Goal: Use online tool/utility: Utilize a website feature to perform a specific function

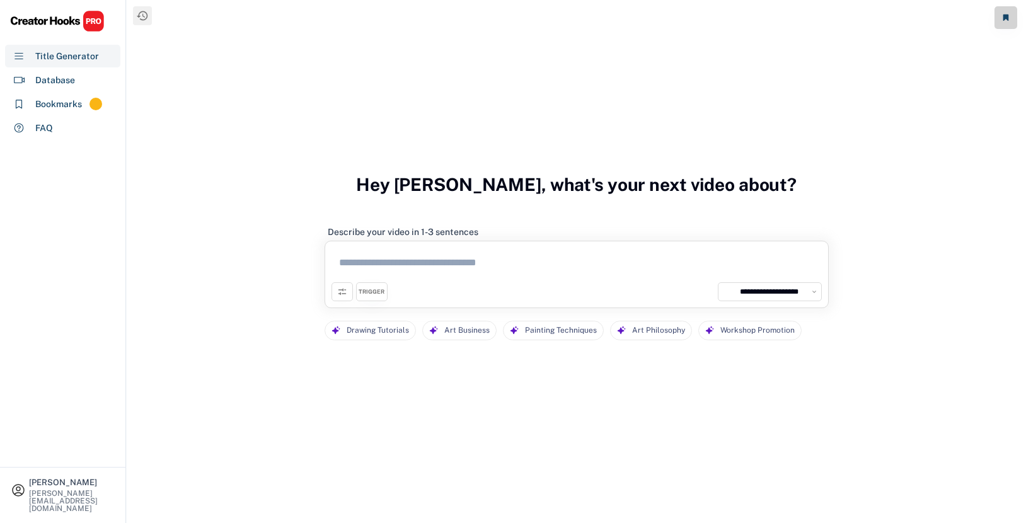
select select "**********"
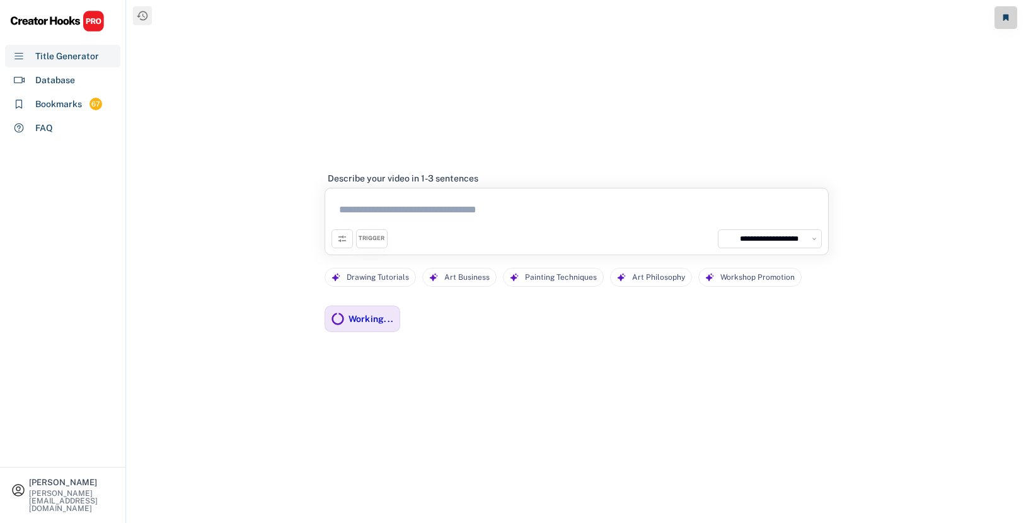
click at [525, 212] on textarea at bounding box center [576, 212] width 490 height 35
paste textarea "**********"
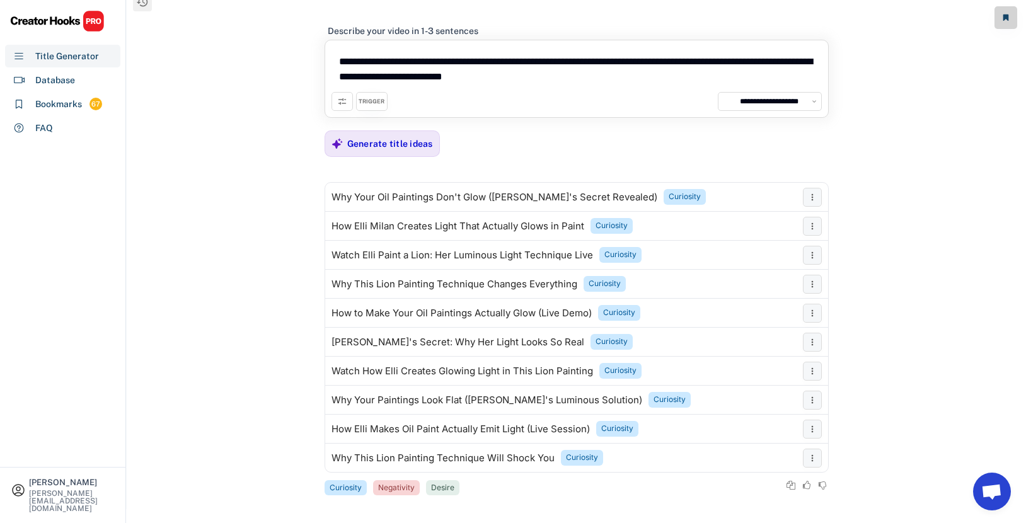
scroll to position [19, 0]
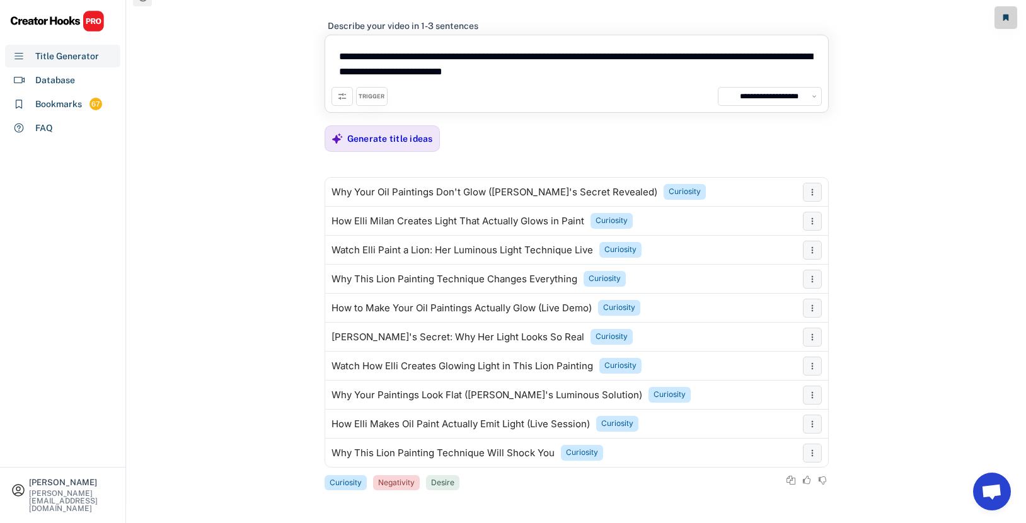
type textarea "**********"
click at [343, 97] on icon at bounding box center [342, 96] width 10 height 10
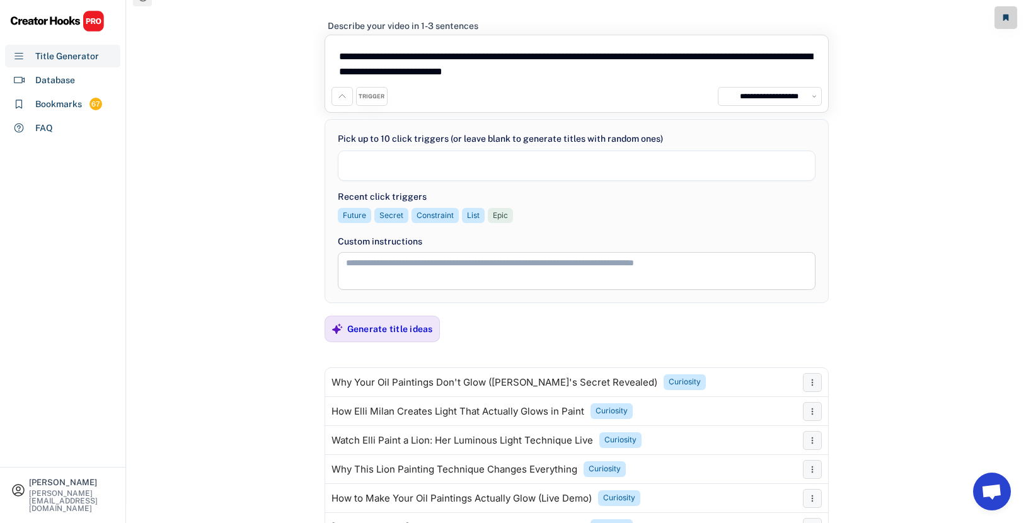
scroll to position [107, 0]
select select "**********"
drag, startPoint x: 401, startPoint y: 54, endPoint x: 322, endPoint y: 54, distance: 78.8
click at [322, 54] on div "**********" at bounding box center [576, 242] width 899 height 523
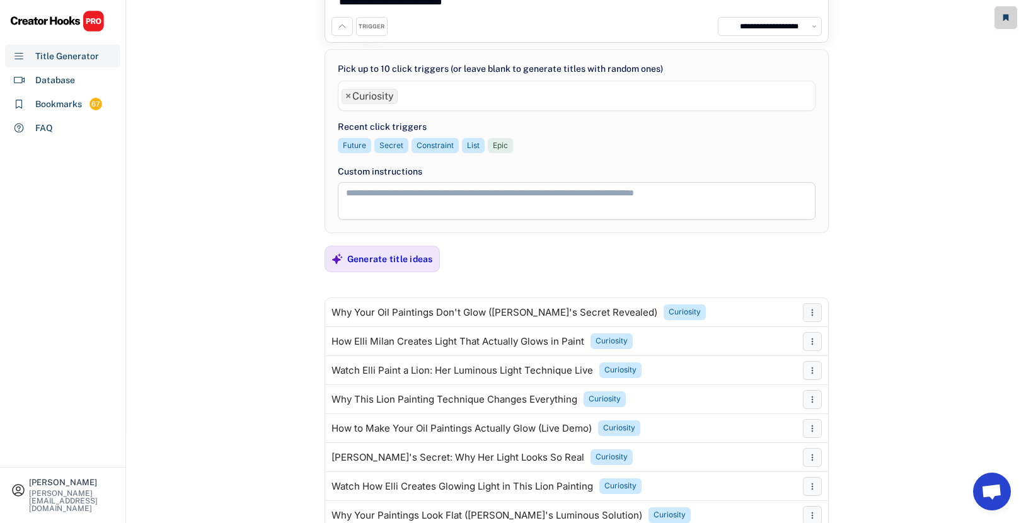
scroll to position [0, 0]
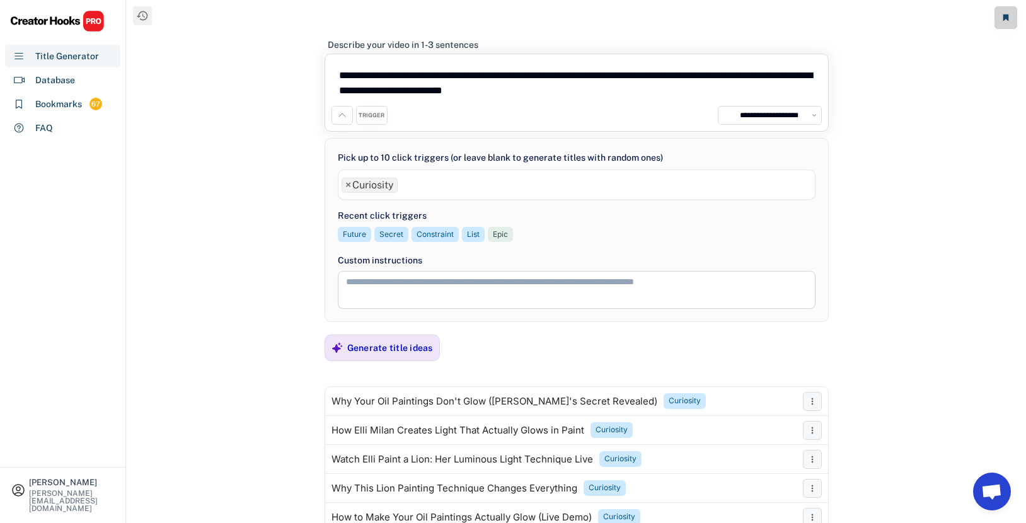
click at [429, 80] on textarea "**********" at bounding box center [576, 82] width 490 height 45
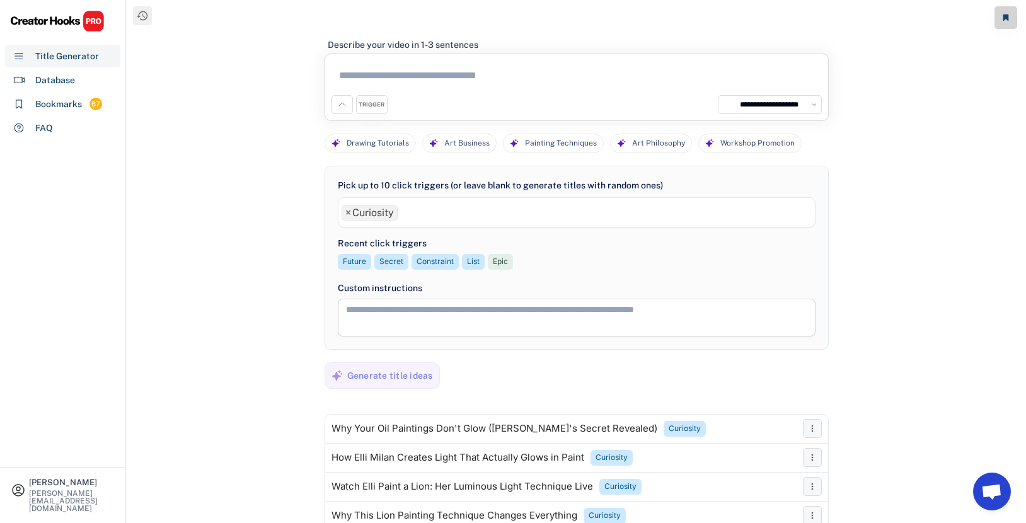
paste textarea "**********"
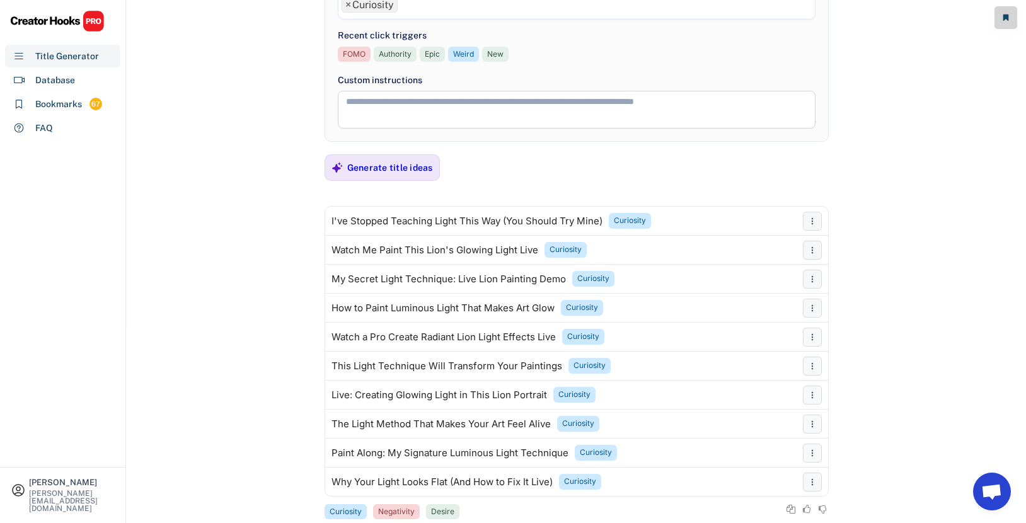
scroll to position [219, 0]
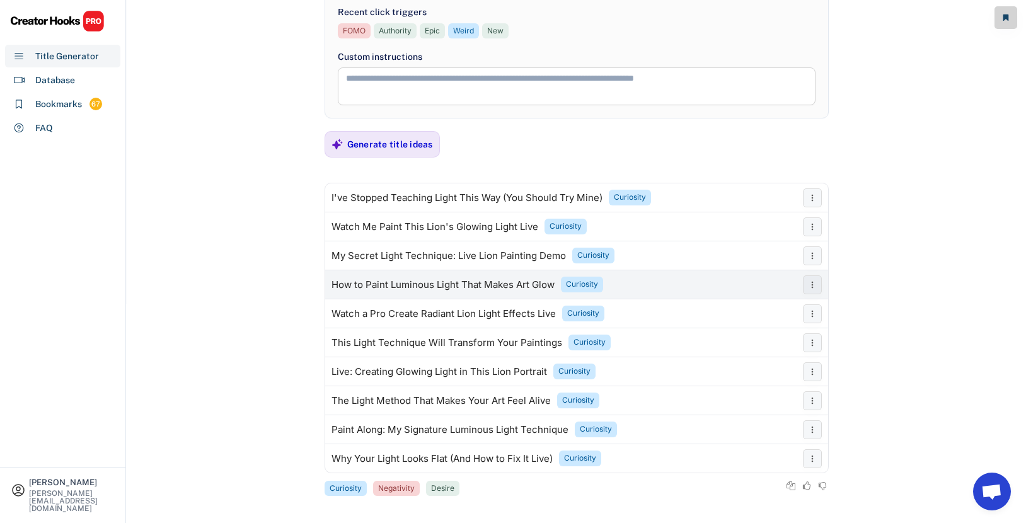
type textarea "**********"
click at [510, 287] on div "How to Paint Luminous Light That Makes Art Glow" at bounding box center [442, 285] width 223 height 10
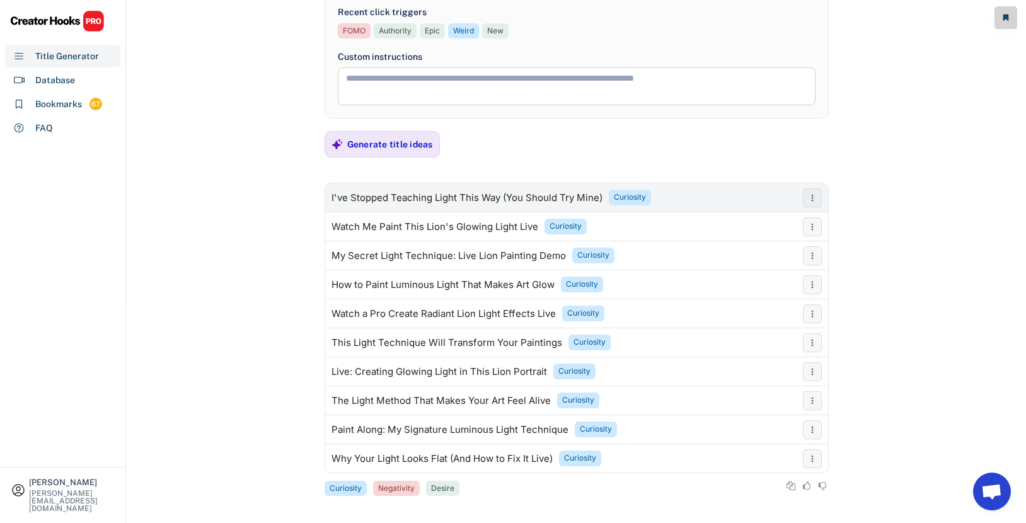
scroll to position [224, 0]
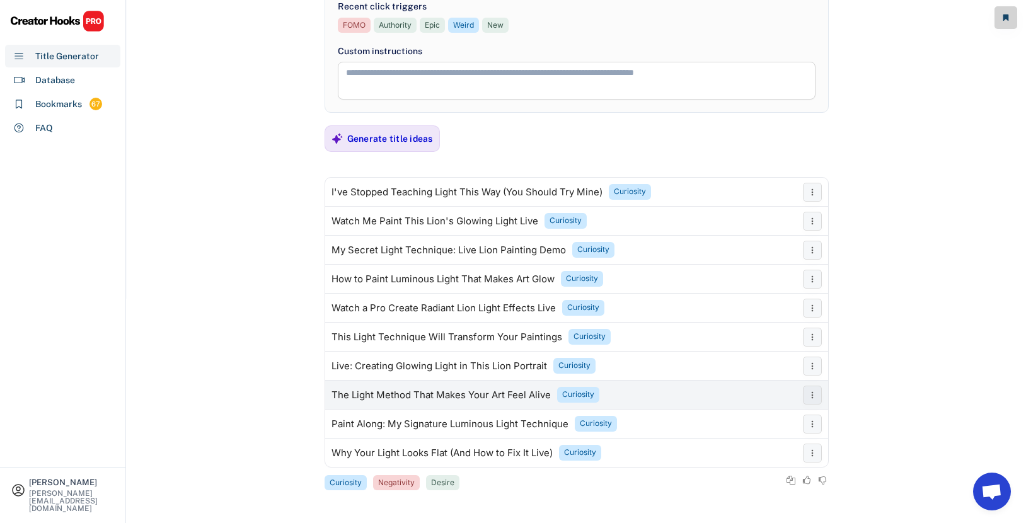
click at [636, 389] on div "The Light Method That Makes Your Art Feel Alive Curiosity" at bounding box center [560, 394] width 471 height 25
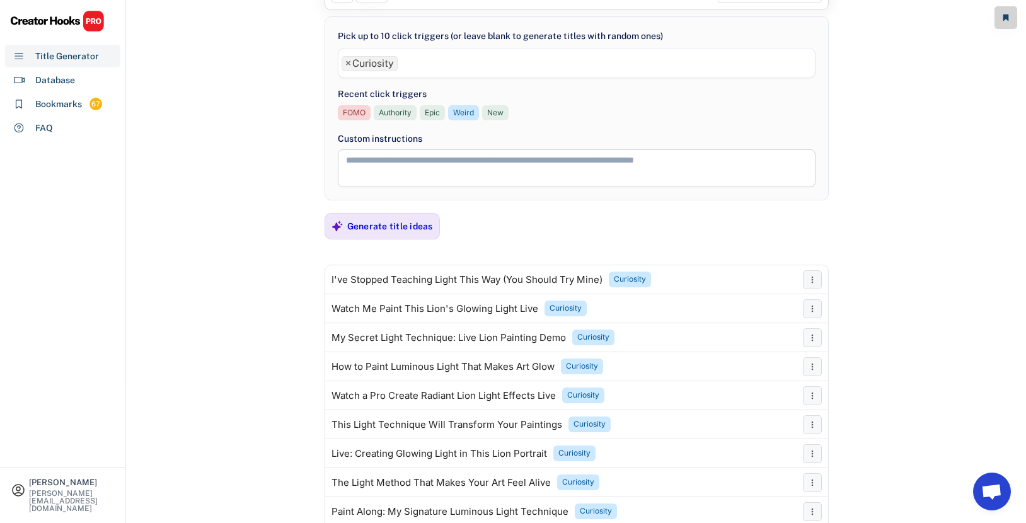
scroll to position [127, 0]
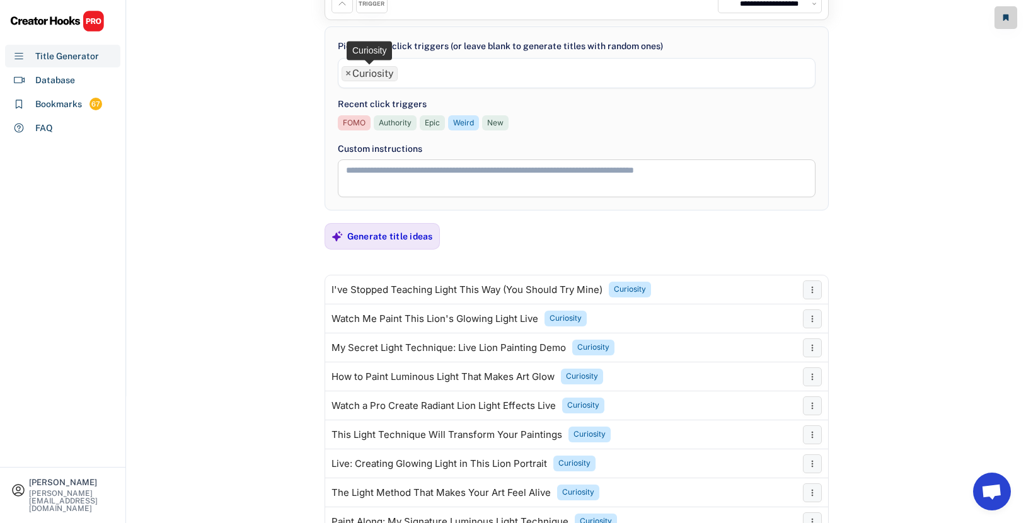
click at [349, 76] on span "×" at bounding box center [348, 74] width 6 height 10
click at [384, 79] on input "search" at bounding box center [579, 74] width 476 height 11
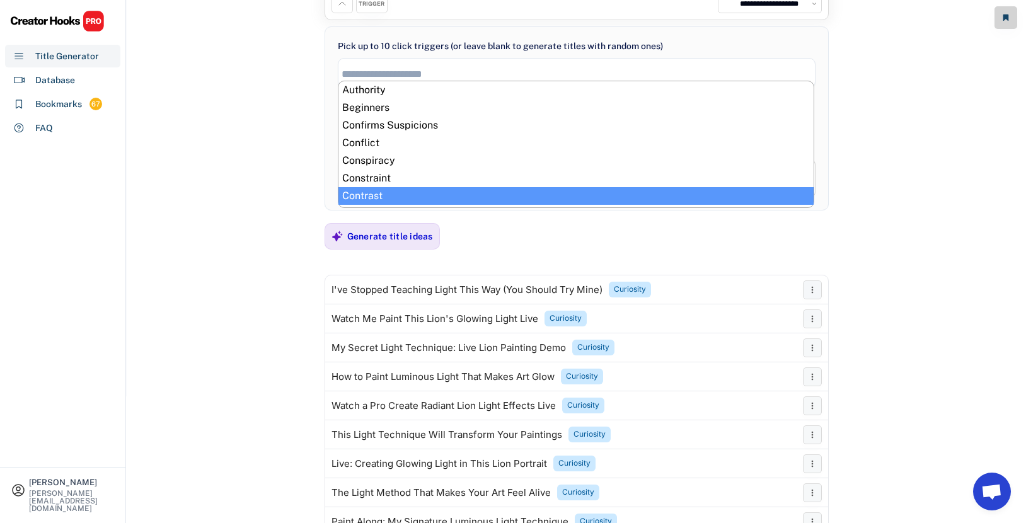
click at [272, 212] on div "**********" at bounding box center [576, 134] width 899 height 523
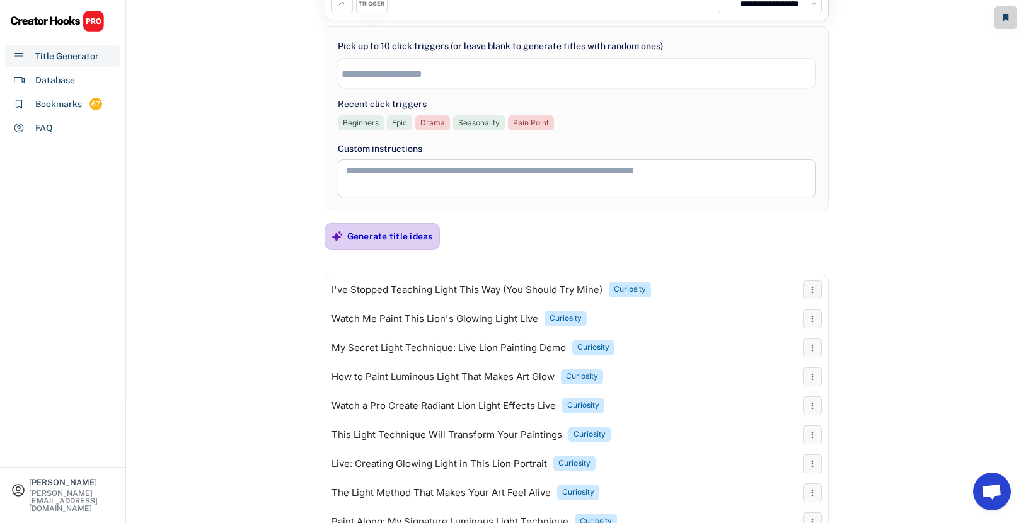
click at [406, 240] on div "Generate title ideas" at bounding box center [390, 236] width 86 height 11
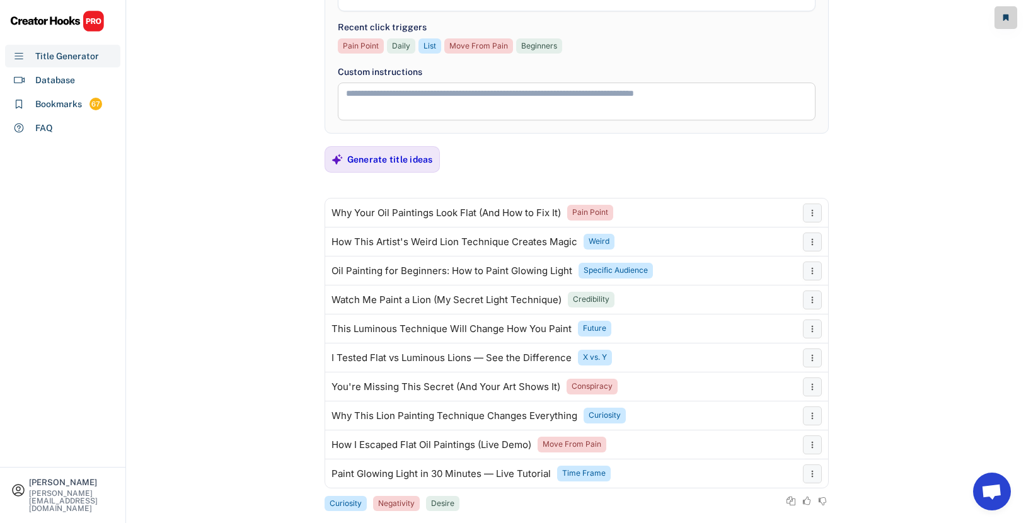
scroll to position [205, 0]
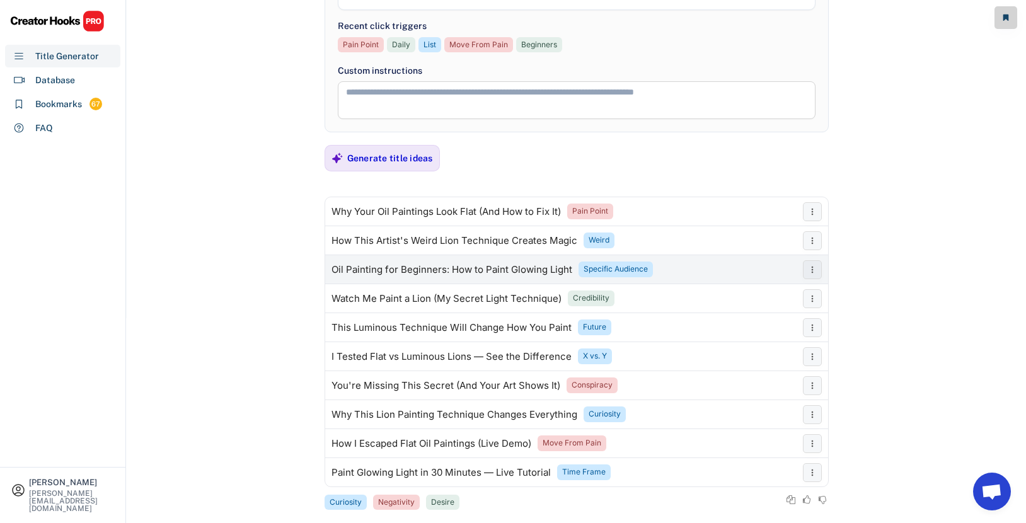
click at [505, 271] on div "Oil Painting for Beginners: How to Paint Glowing Light" at bounding box center [451, 270] width 241 height 10
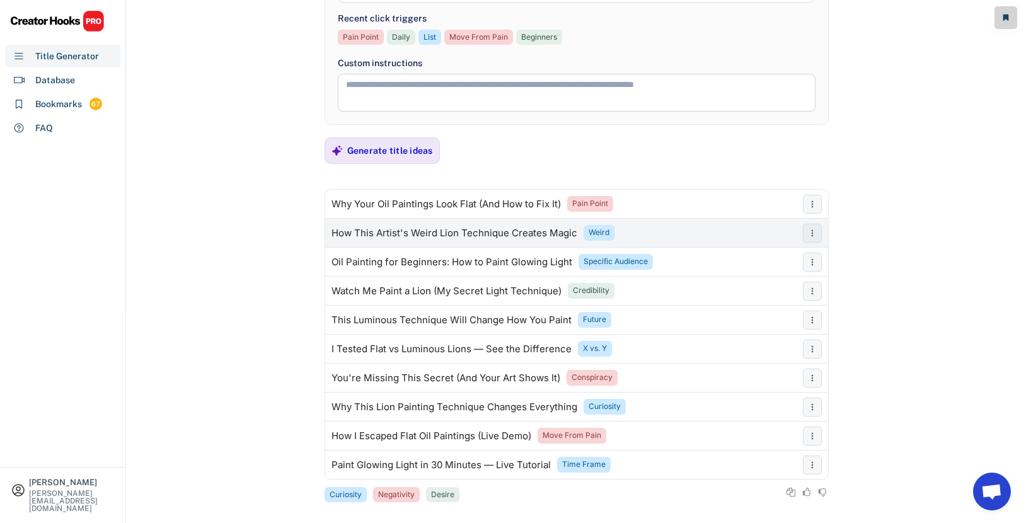
scroll to position [224, 0]
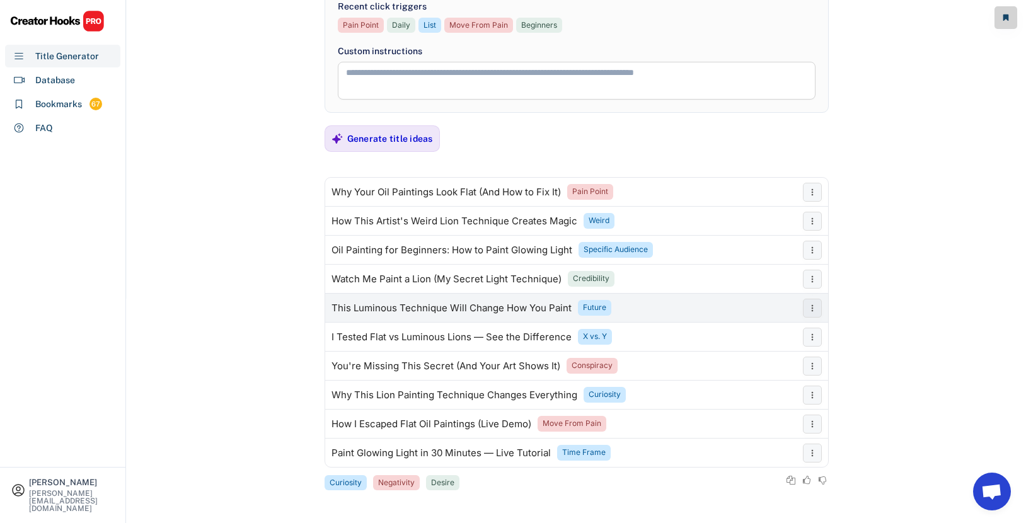
click at [643, 300] on div "This Luminous Technique Will Change How You Paint Future" at bounding box center [560, 308] width 471 height 25
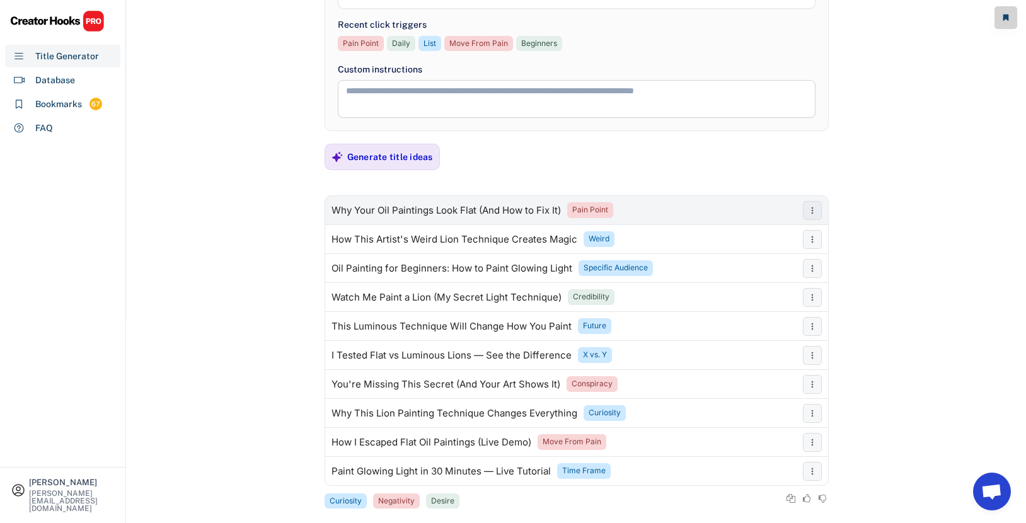
scroll to position [0, 0]
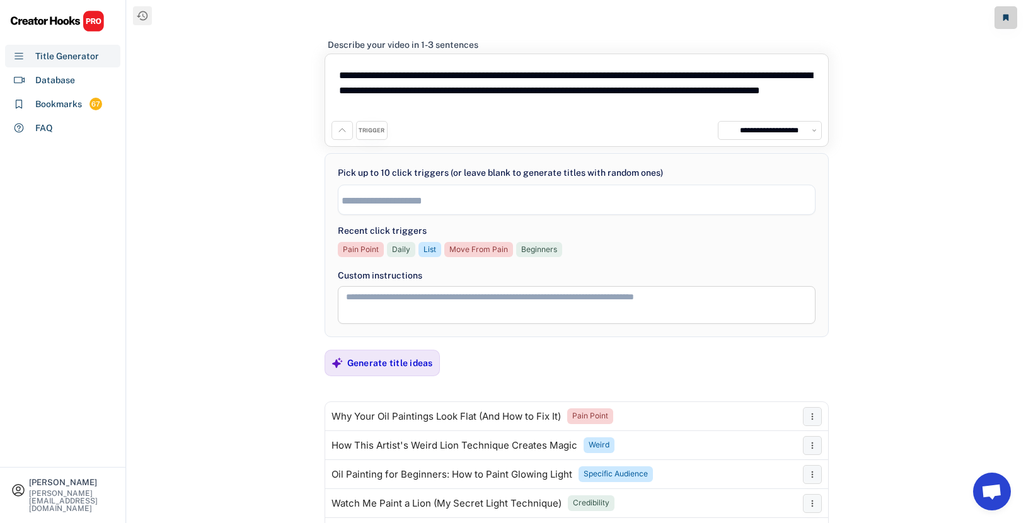
click at [397, 199] on input "search" at bounding box center [579, 200] width 476 height 11
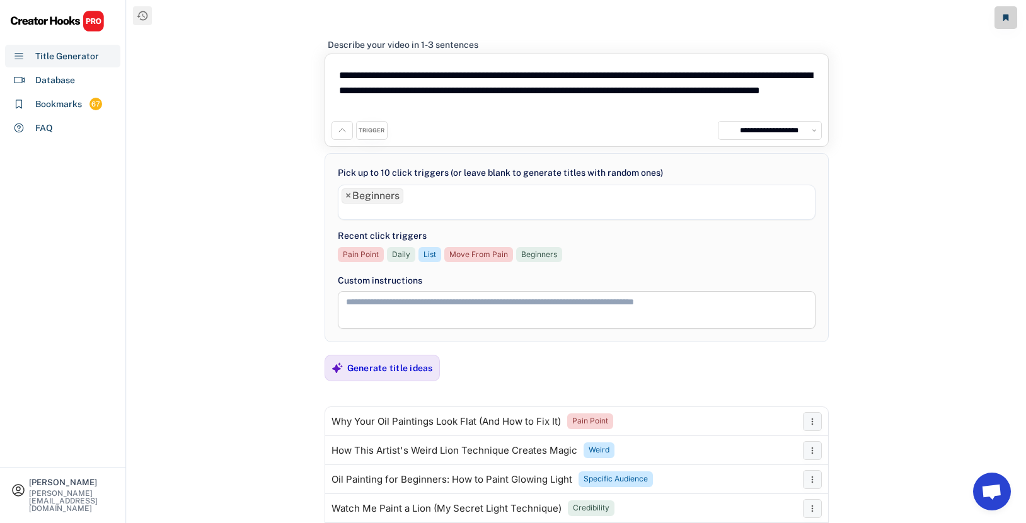
scroll to position [21, 0]
click at [417, 205] on li at bounding box center [576, 211] width 470 height 14
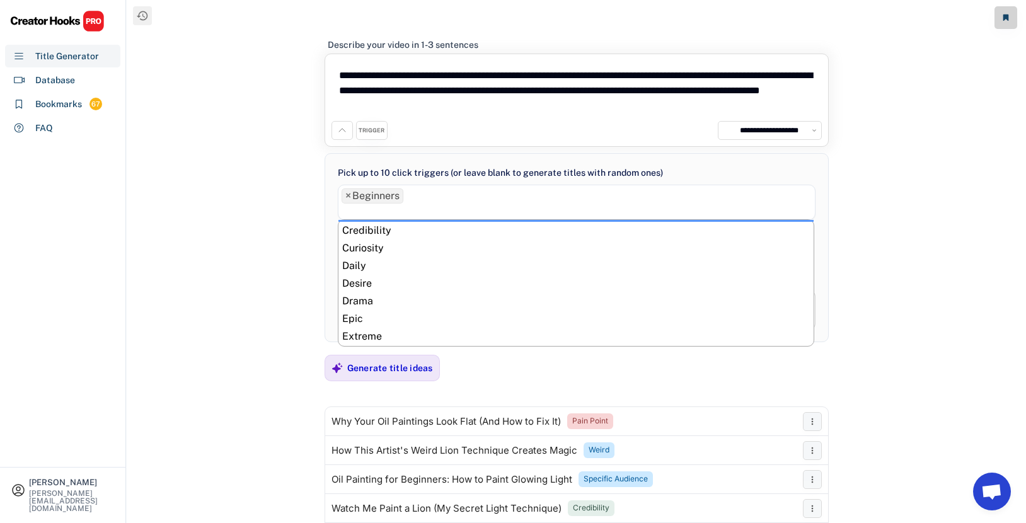
scroll to position [152, 0]
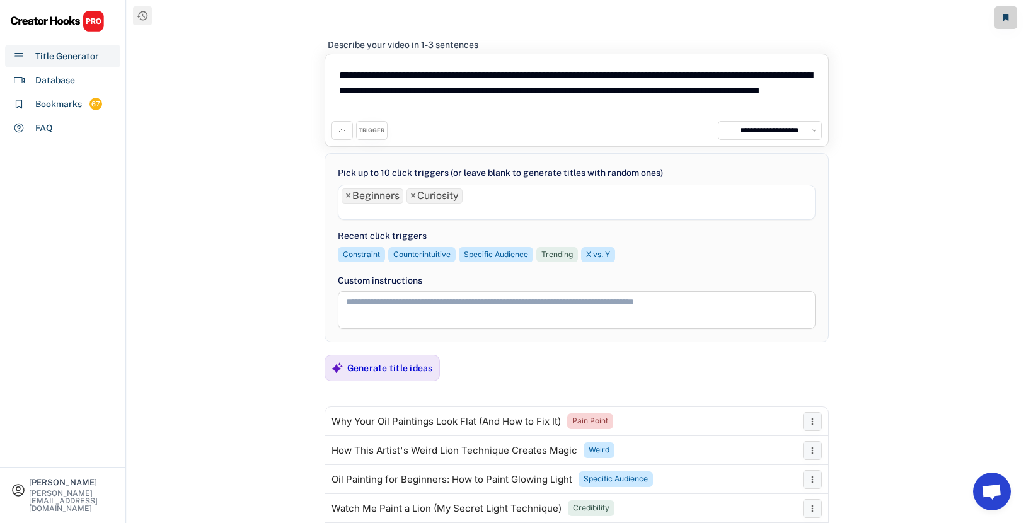
click at [433, 213] on li at bounding box center [576, 211] width 470 height 14
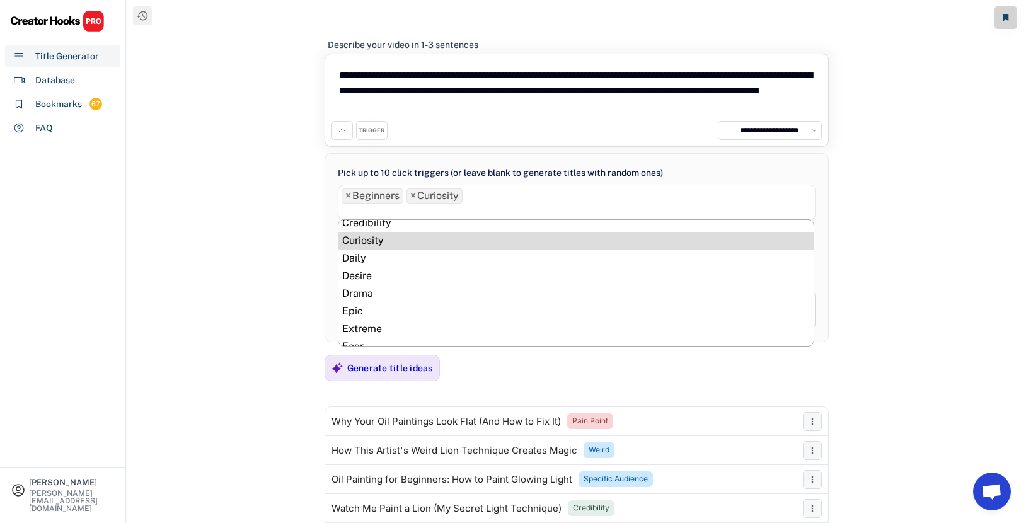
scroll to position [168, 0]
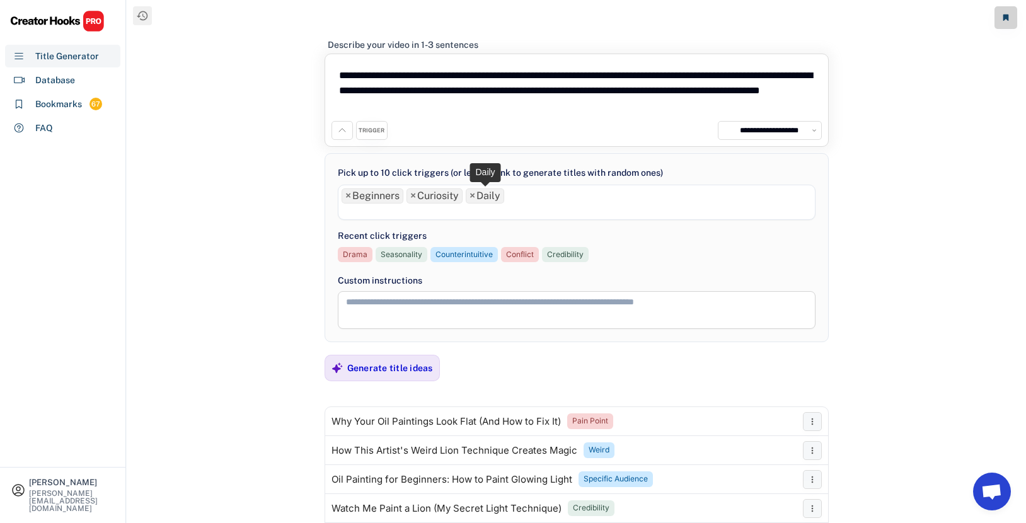
click at [472, 196] on span "×" at bounding box center [472, 196] width 6 height 10
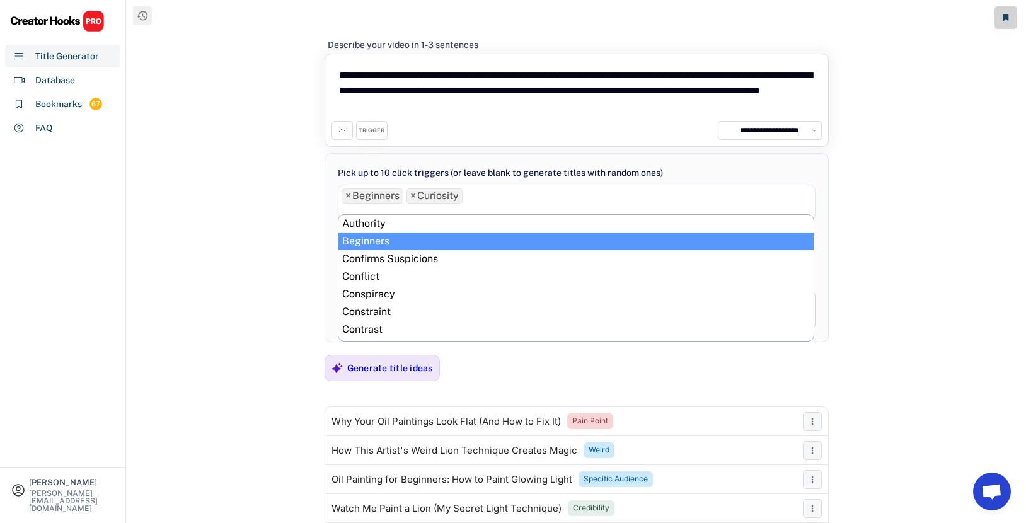
click at [472, 210] on li at bounding box center [576, 211] width 470 height 14
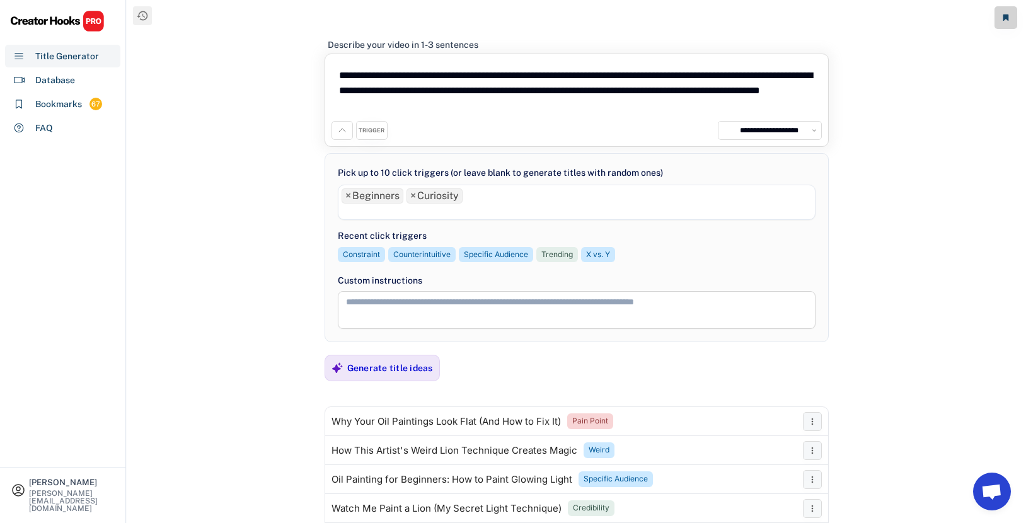
click at [476, 205] on li at bounding box center [576, 211] width 470 height 14
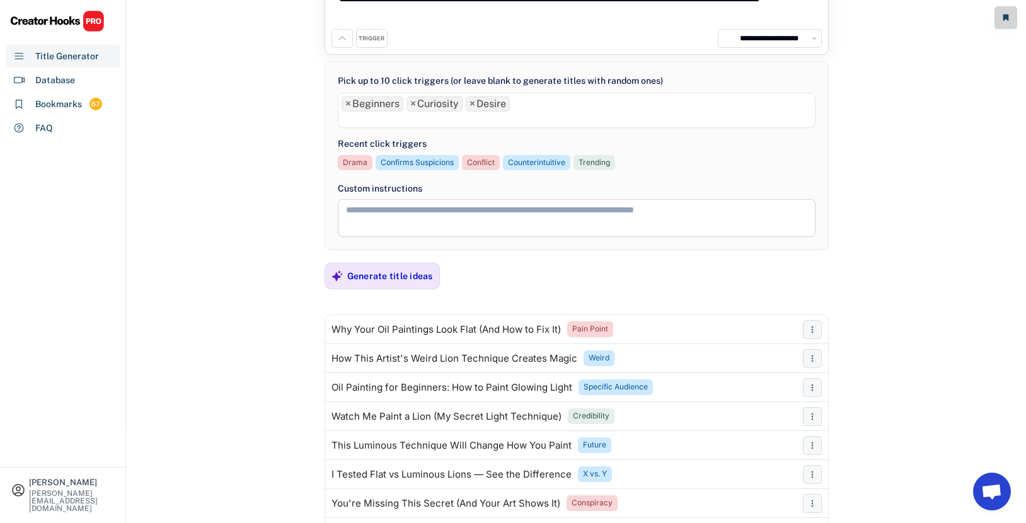
scroll to position [90, 0]
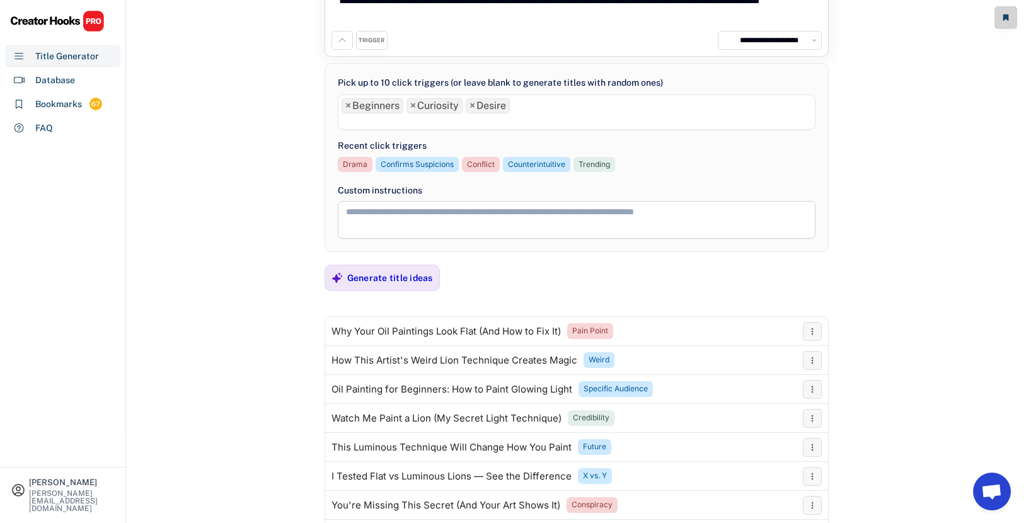
click at [356, 123] on li at bounding box center [576, 120] width 470 height 14
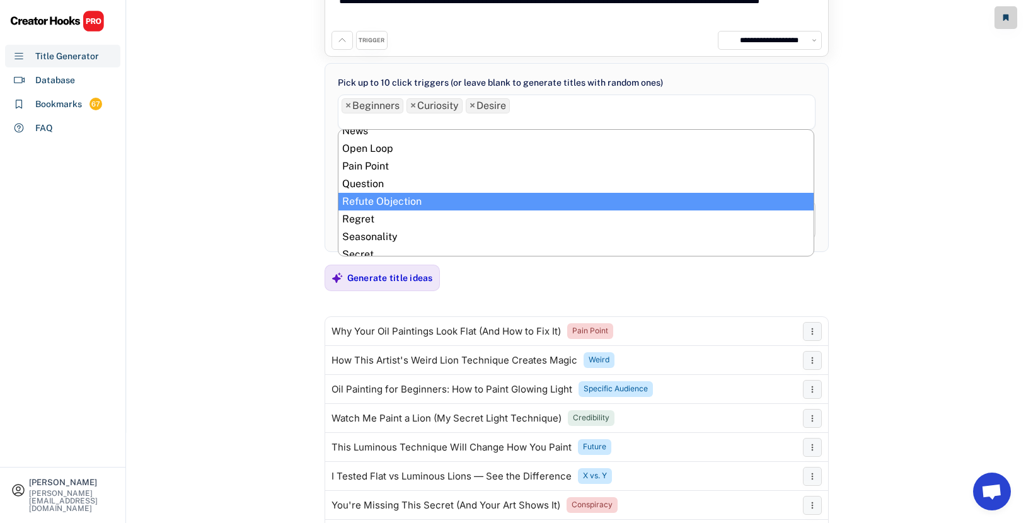
scroll to position [481, 0]
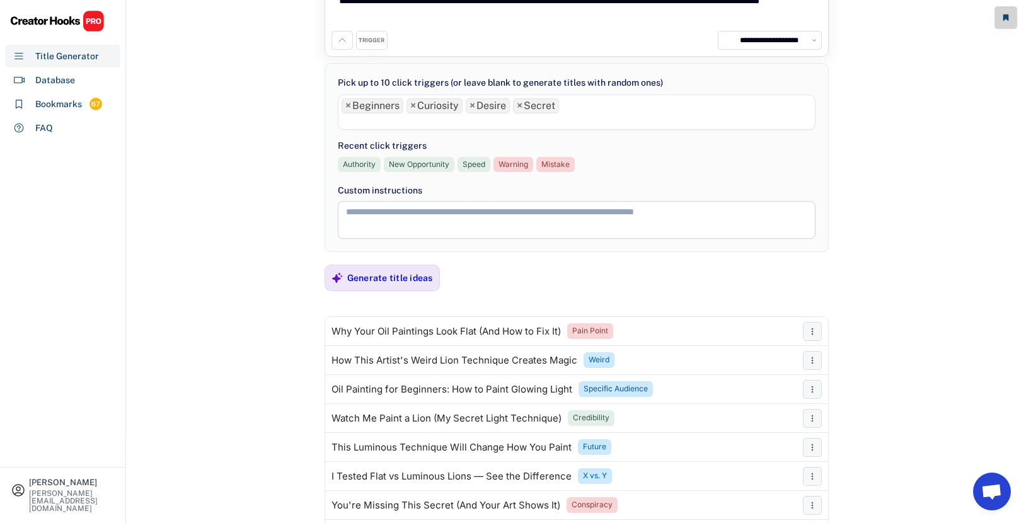
click at [474, 121] on li at bounding box center [576, 120] width 470 height 14
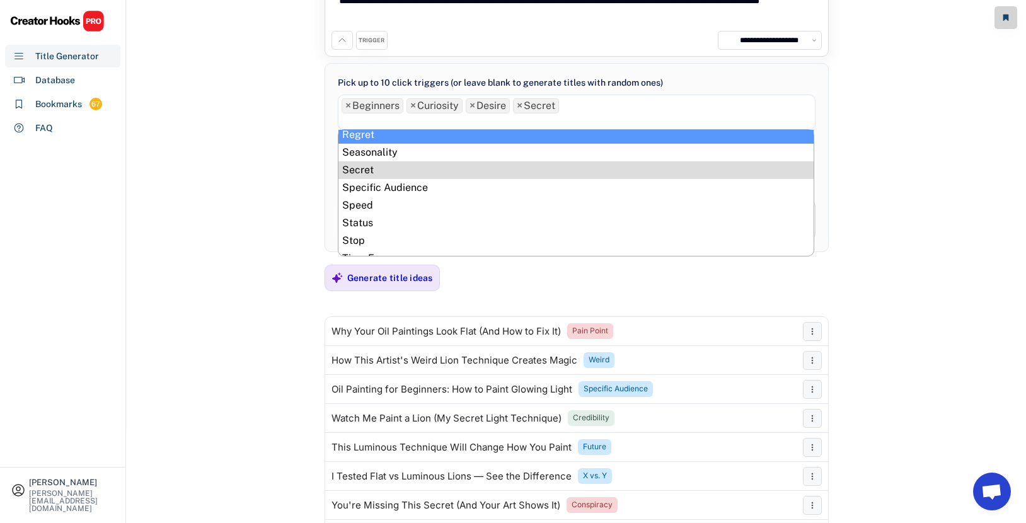
scroll to position [534, 0]
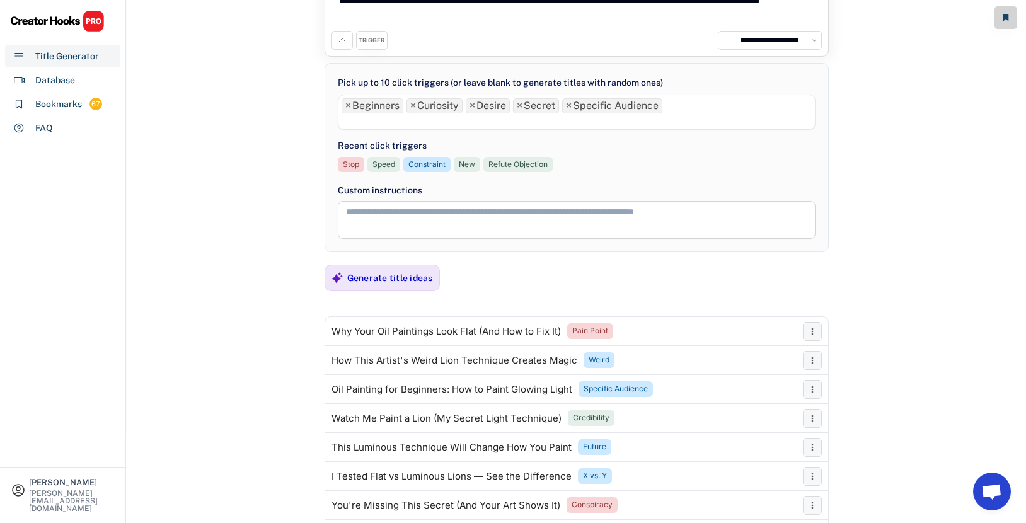
click at [483, 122] on li at bounding box center [576, 120] width 470 height 14
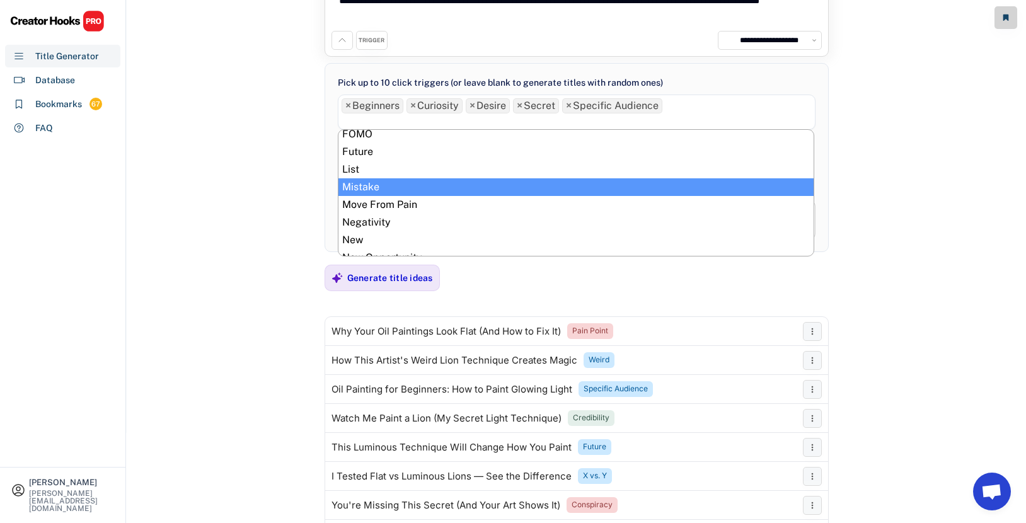
scroll to position [309, 0]
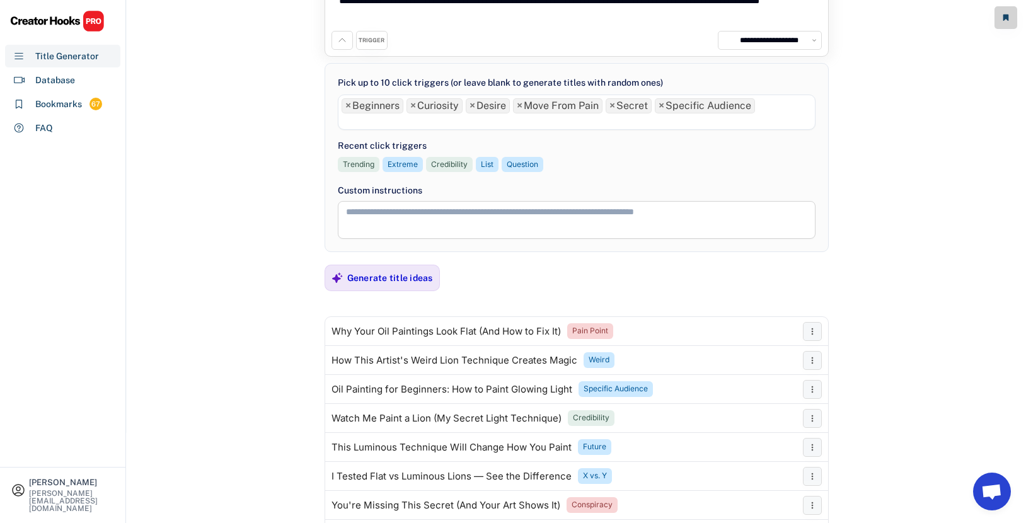
click at [468, 120] on li at bounding box center [576, 120] width 470 height 14
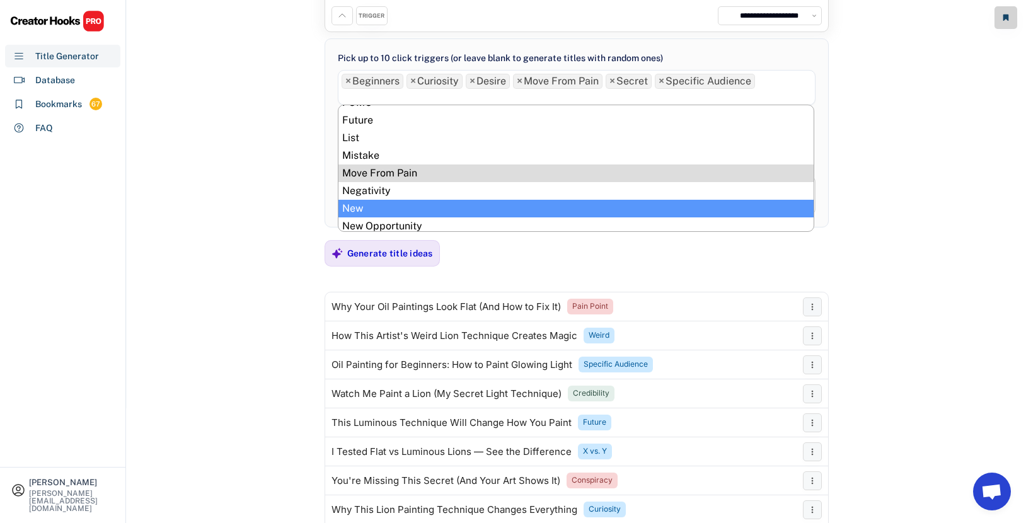
scroll to position [364, 0]
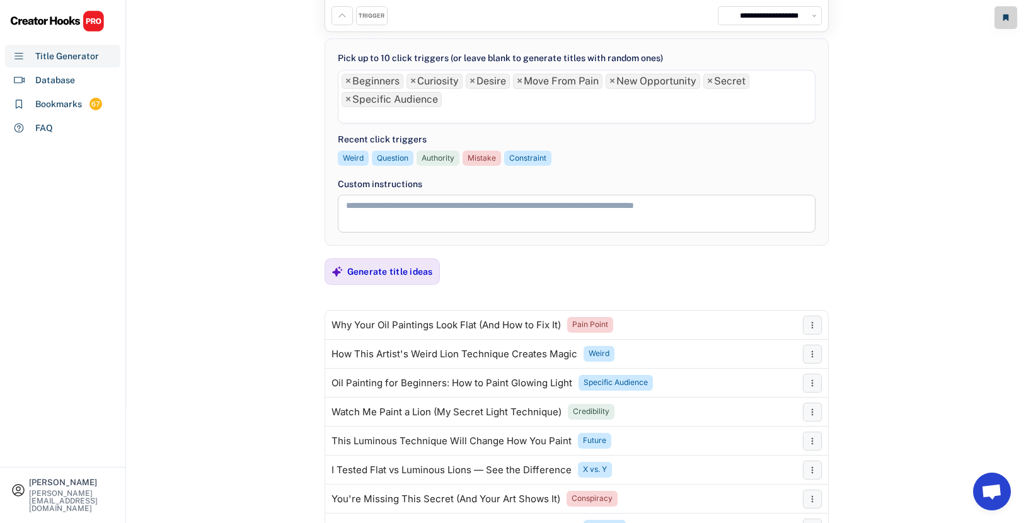
click at [464, 112] on li at bounding box center [576, 114] width 470 height 14
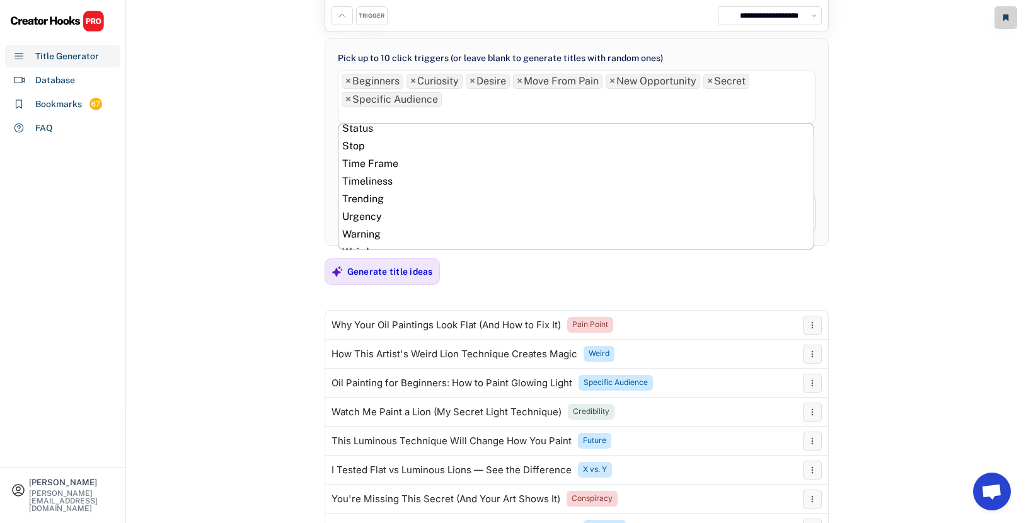
scroll to position [627, 0]
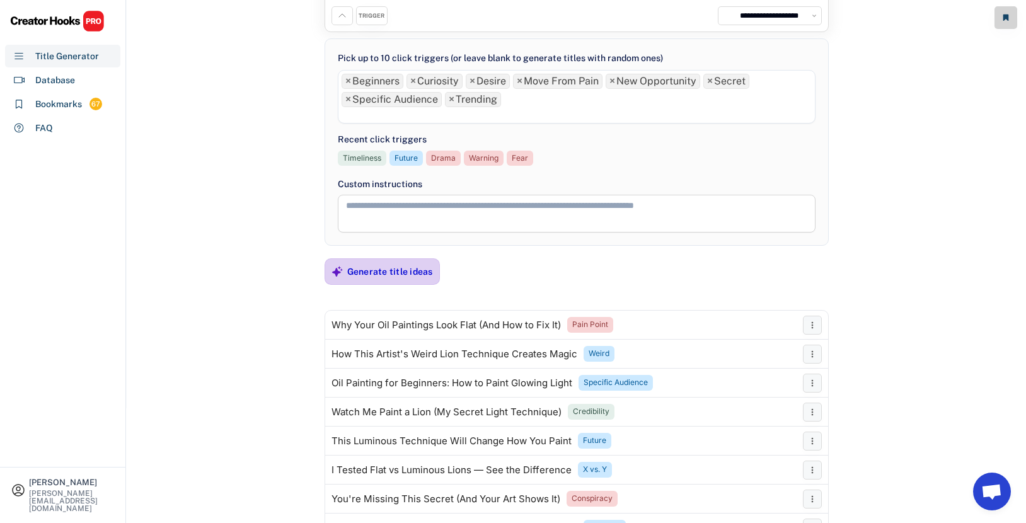
click at [393, 282] on div "Generate title ideas" at bounding box center [390, 271] width 86 height 25
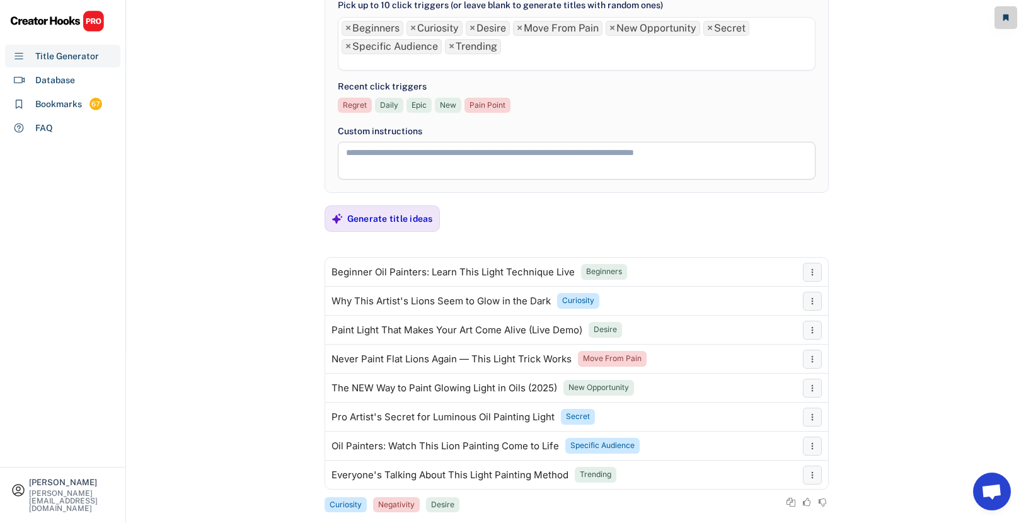
scroll to position [190, 0]
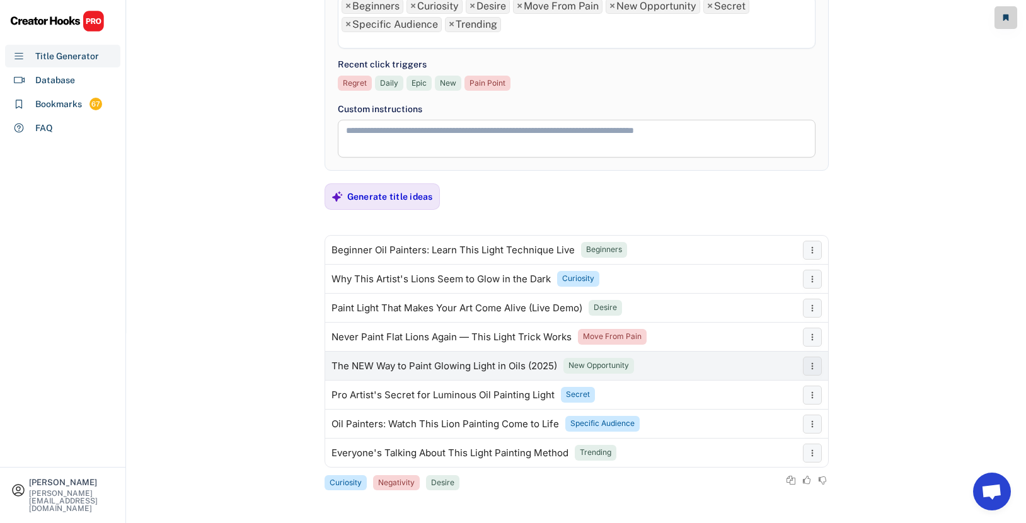
click at [402, 364] on div "The NEW Way to Paint Glowing Light in Oils (2025)" at bounding box center [444, 366] width 226 height 10
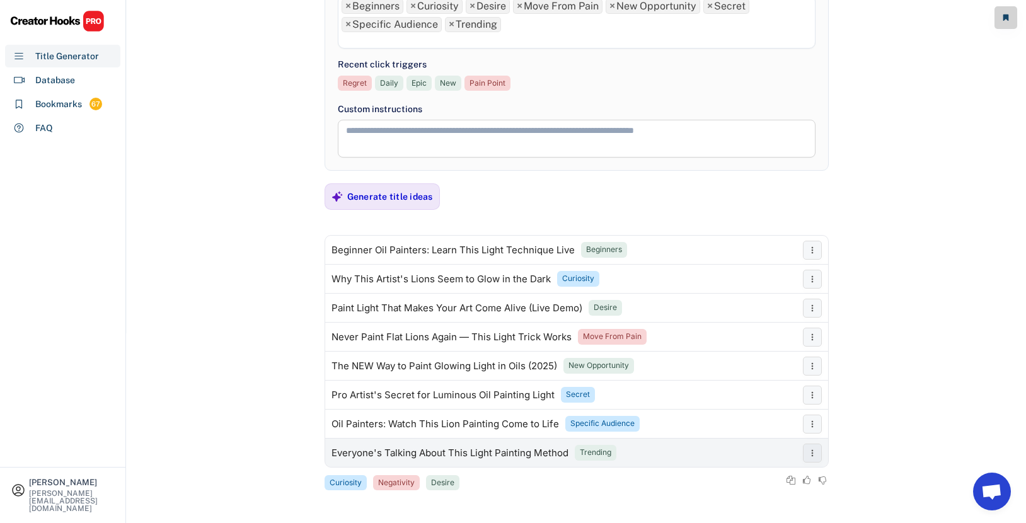
click at [422, 450] on div "Everyone's Talking About This Light Painting Method" at bounding box center [449, 453] width 237 height 10
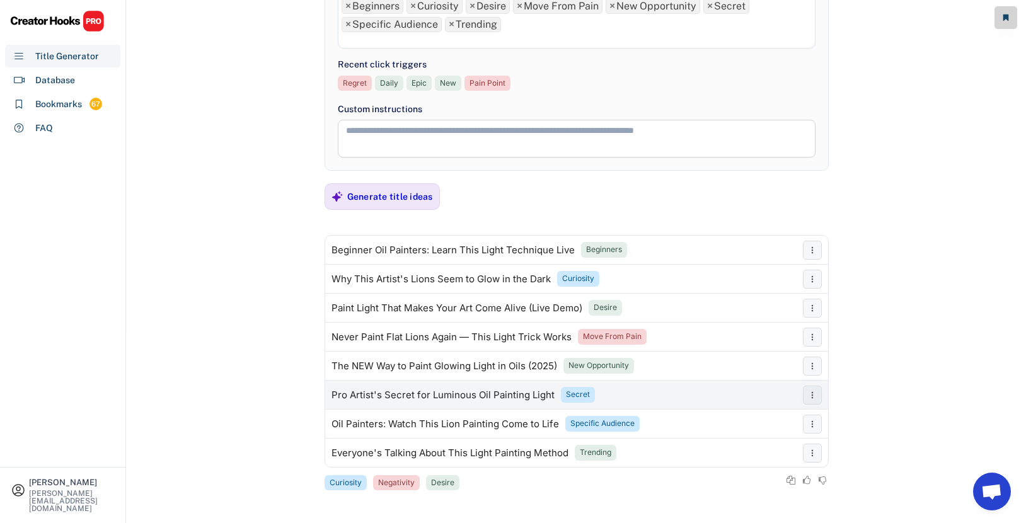
click at [407, 393] on div "Pro Artist's Secret for Luminous Oil Painting Light" at bounding box center [442, 395] width 223 height 10
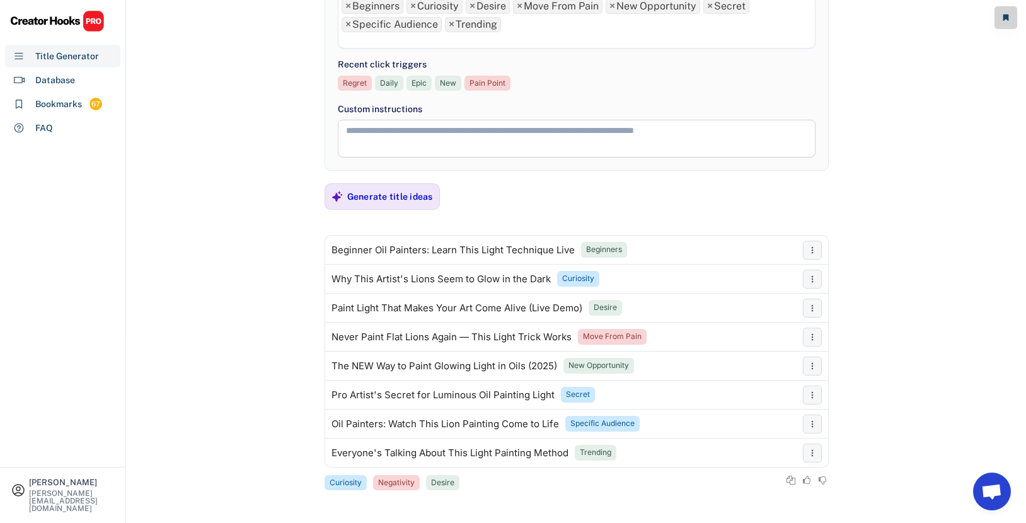
scroll to position [174, 0]
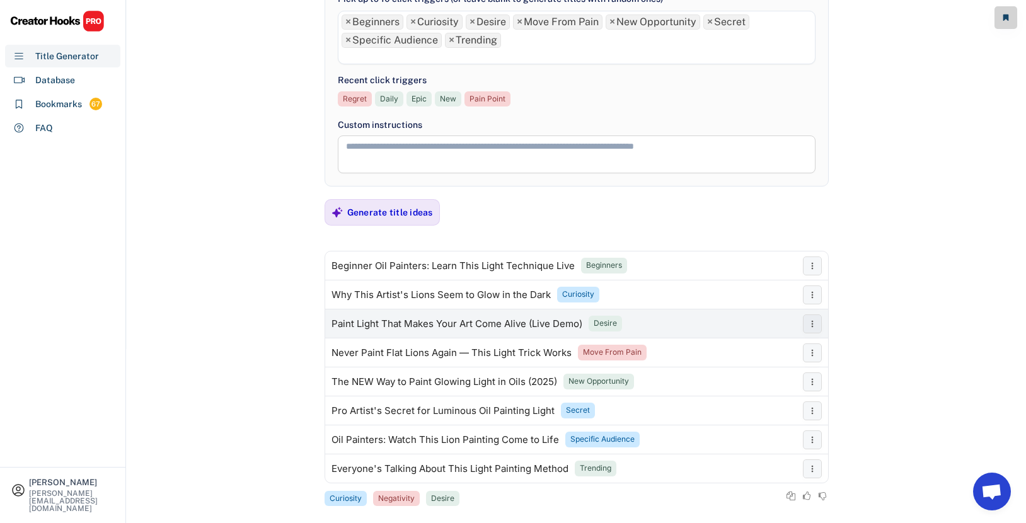
click at [377, 328] on div "Paint Light That Makes Your Art Come Alive (Live Demo)" at bounding box center [456, 324] width 251 height 10
